Goal: Transaction & Acquisition: Purchase product/service

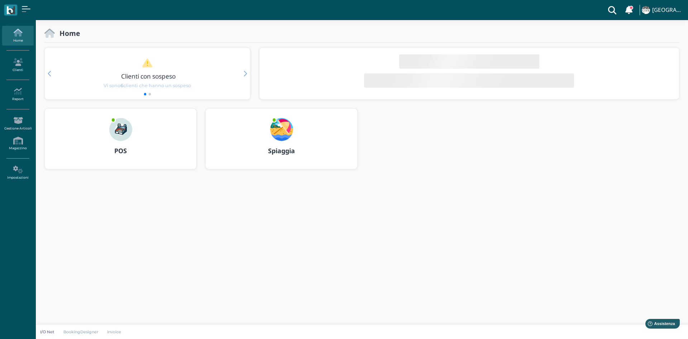
click at [115, 151] on b "POS" at bounding box center [120, 150] width 13 height 9
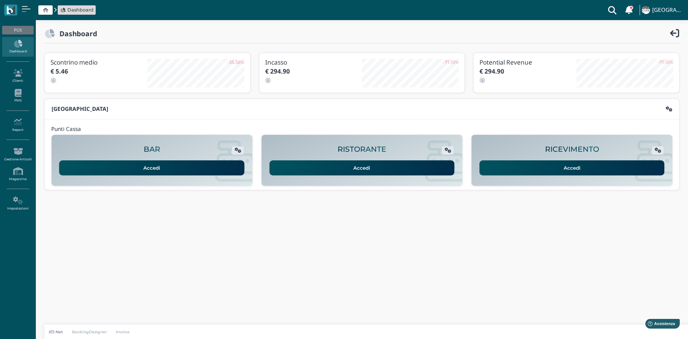
click at [544, 168] on link "Accedi" at bounding box center [572, 167] width 185 height 15
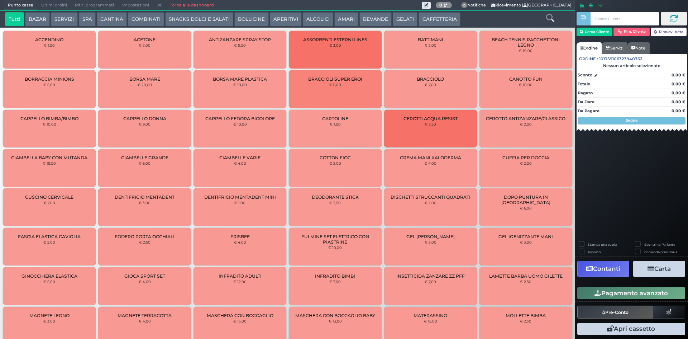
click at [256, 20] on button "BOLLICINE" at bounding box center [252, 19] width 34 height 14
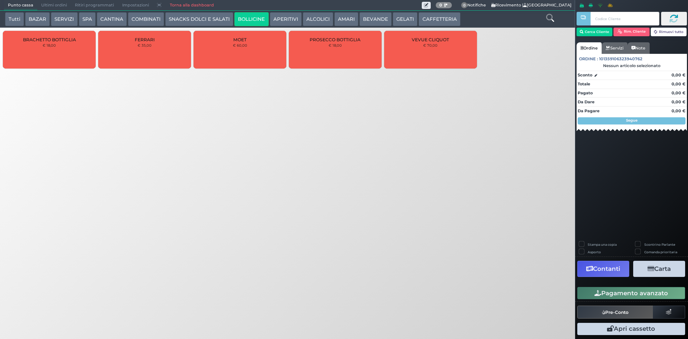
click at [285, 17] on button "APERITIVI" at bounding box center [286, 19] width 32 height 14
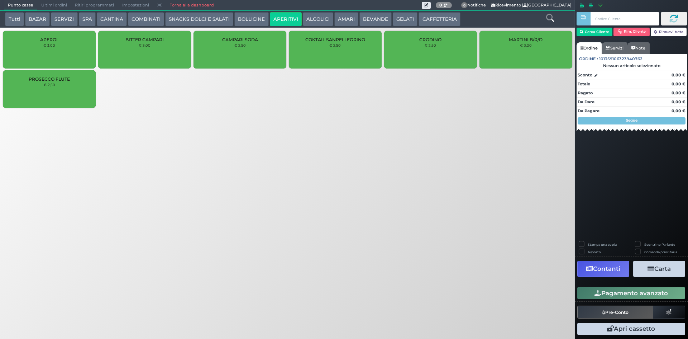
click at [318, 20] on button "ALCOLICI" at bounding box center [318, 19] width 30 height 14
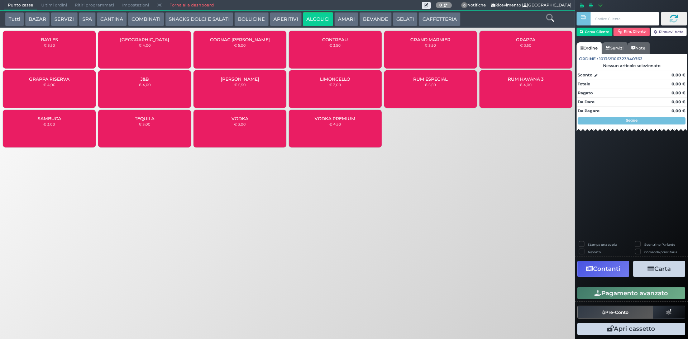
click at [158, 18] on button "COMBINATI" at bounding box center [146, 19] width 36 height 14
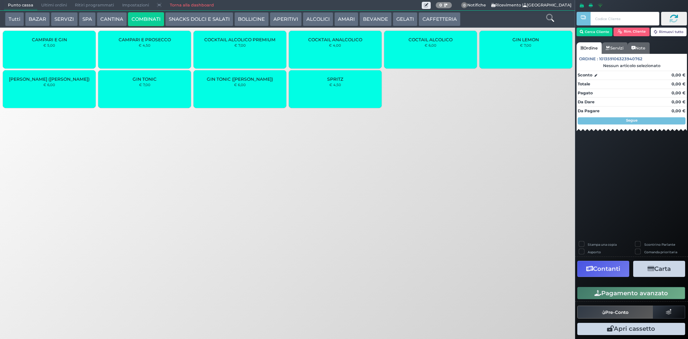
click at [363, 97] on div "SPRITZ € 4,50" at bounding box center [335, 89] width 93 height 38
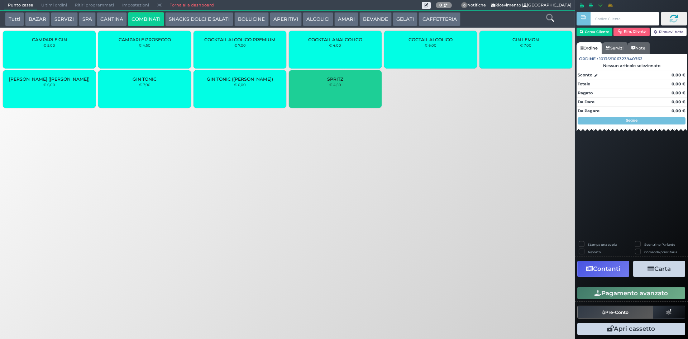
click at [363, 96] on div "SPRITZ € 4,50" at bounding box center [335, 89] width 93 height 38
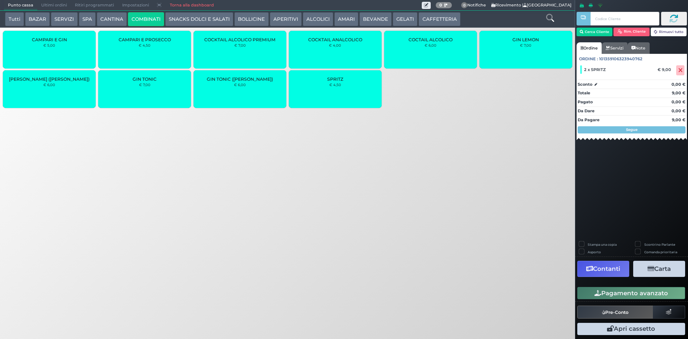
click at [366, 16] on button "BEVANDE" at bounding box center [376, 19] width 32 height 14
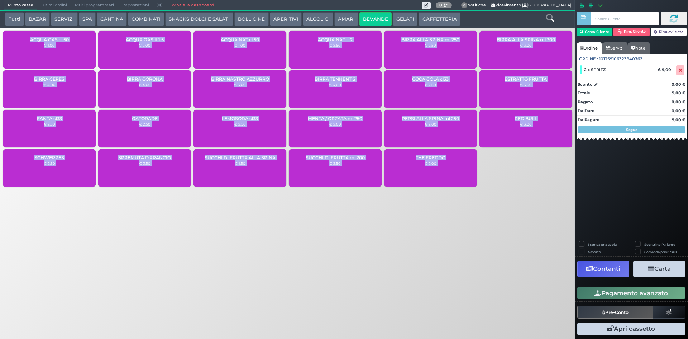
click at [12, 23] on button "Tutti" at bounding box center [14, 19] width 19 height 14
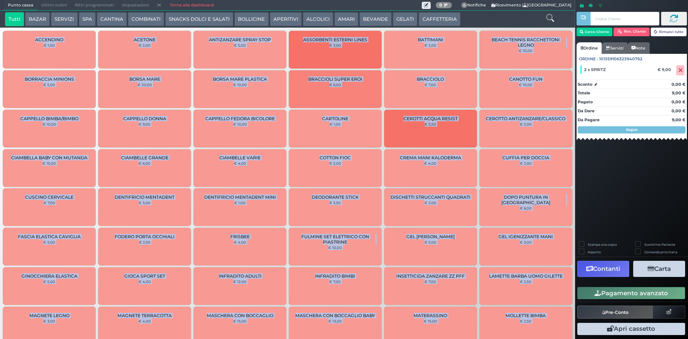
click at [431, 15] on button "CAFFETTERIA" at bounding box center [440, 19] width 42 height 14
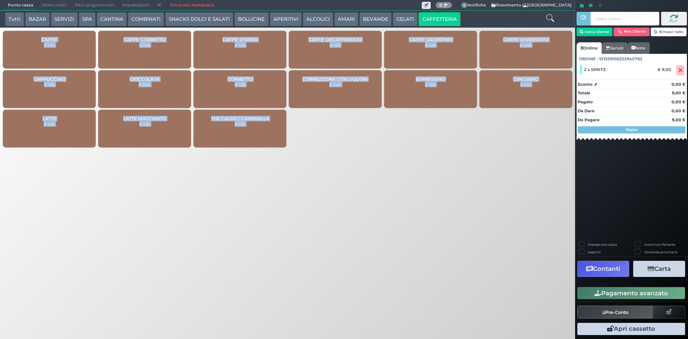
click at [406, 15] on button "GELATI" at bounding box center [405, 19] width 25 height 14
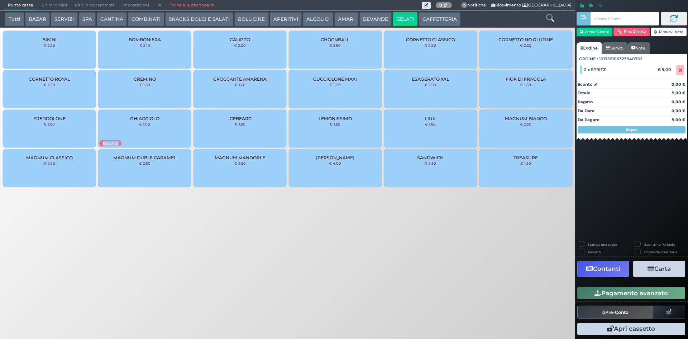
click at [413, 212] on div "Punto cassa Mappa Ultimi ordini Delivery Ritiri programmati Impostazioni Torna …" at bounding box center [344, 169] width 688 height 339
click at [235, 18] on button "BOLLICINE" at bounding box center [252, 19] width 34 height 14
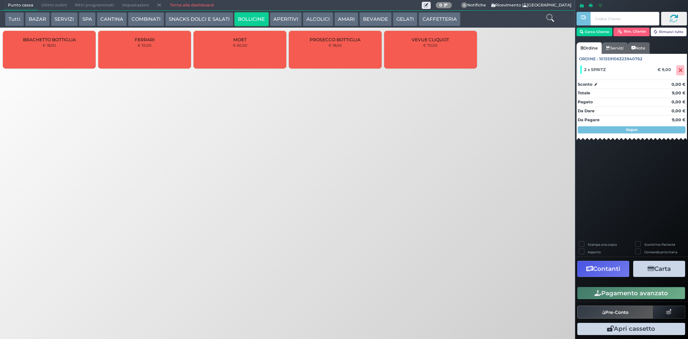
click at [202, 15] on button "SNACKS DOLCI E SALATI" at bounding box center [199, 19] width 68 height 14
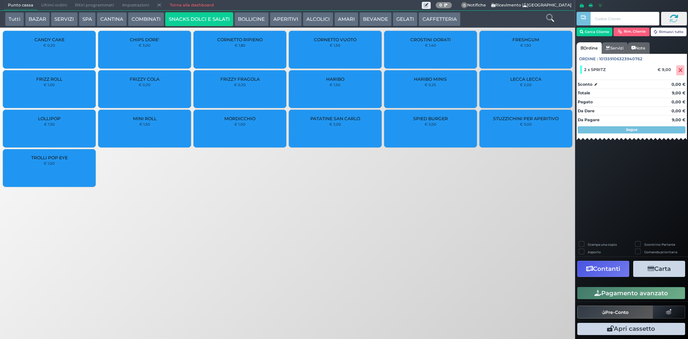
click at [374, 18] on button "BEVANDE" at bounding box center [376, 19] width 32 height 14
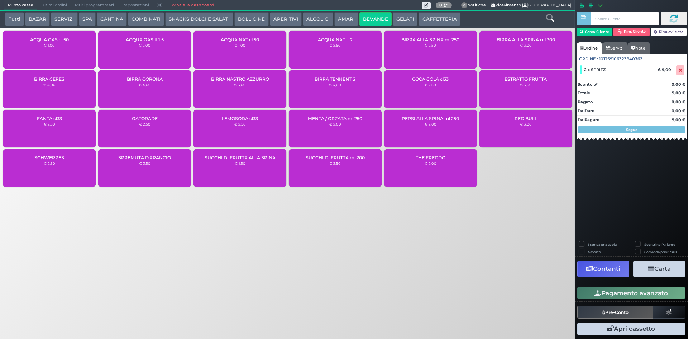
click at [238, 51] on div "ACQUA NAT cl 50 € 1,00" at bounding box center [240, 50] width 93 height 38
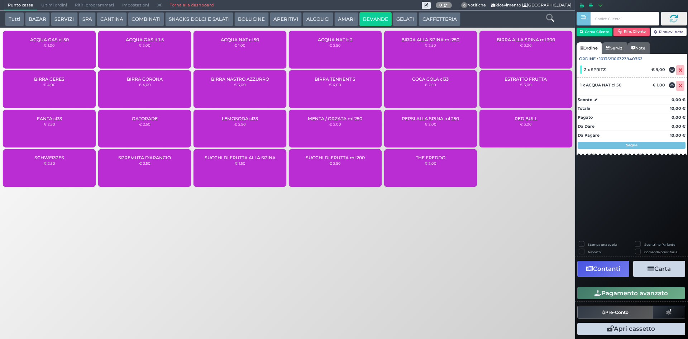
click at [592, 293] on button "Pagamento avanzato" at bounding box center [632, 293] width 108 height 12
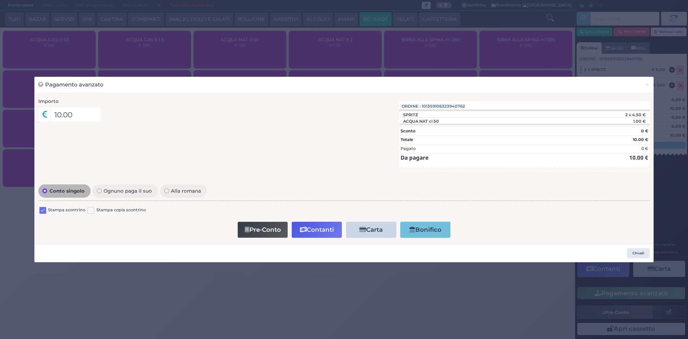
click at [47, 207] on div "Stampa scontrino" at bounding box center [62, 211] width 46 height 9
click at [44, 209] on label at bounding box center [42, 210] width 7 height 7
click at [0, 0] on input "checkbox" at bounding box center [0, 0] width 0 height 0
click at [256, 226] on button "Pre-Conto" at bounding box center [263, 230] width 50 height 16
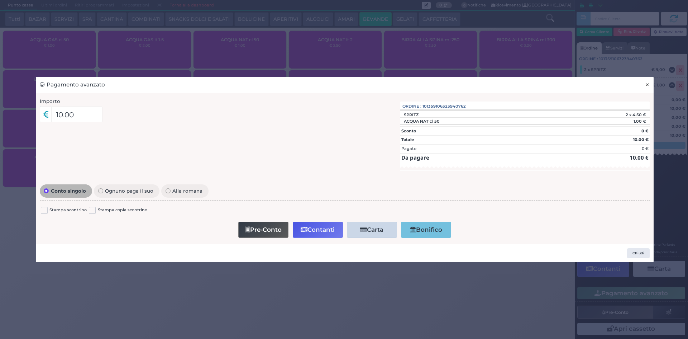
click at [647, 85] on span "×" at bounding box center [647, 85] width 5 height 8
